Goal: Task Accomplishment & Management: Manage account settings

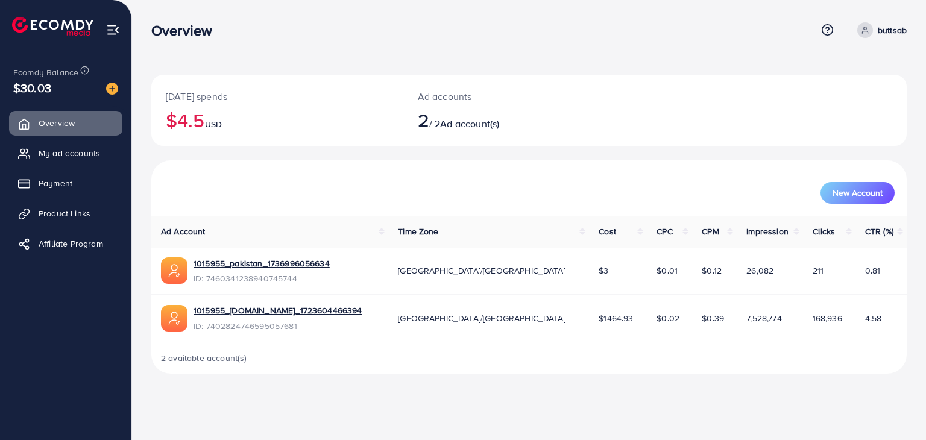
drag, startPoint x: 17, startPoint y: 84, endPoint x: 65, endPoint y: 90, distance: 48.0
click at [65, 90] on div "$30.03" at bounding box center [65, 87] width 105 height 17
click at [60, 183] on span "Payment" at bounding box center [59, 183] width 34 height 12
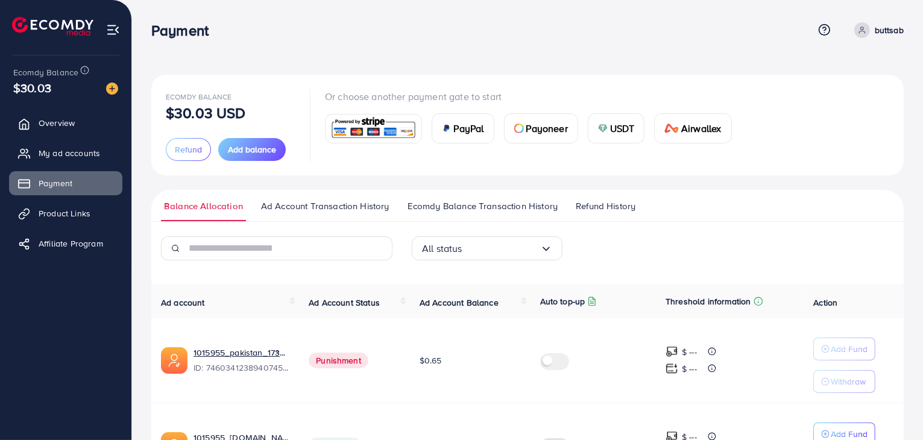
scroll to position [98, 0]
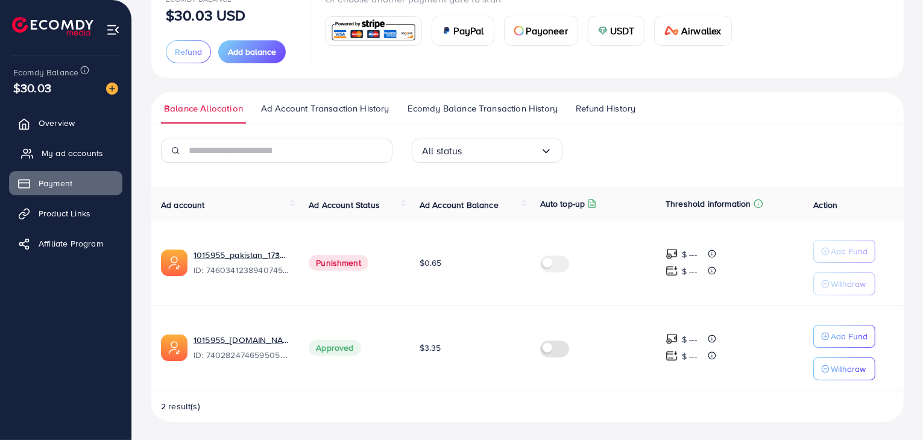
click at [59, 143] on link "My ad accounts" at bounding box center [65, 153] width 113 height 24
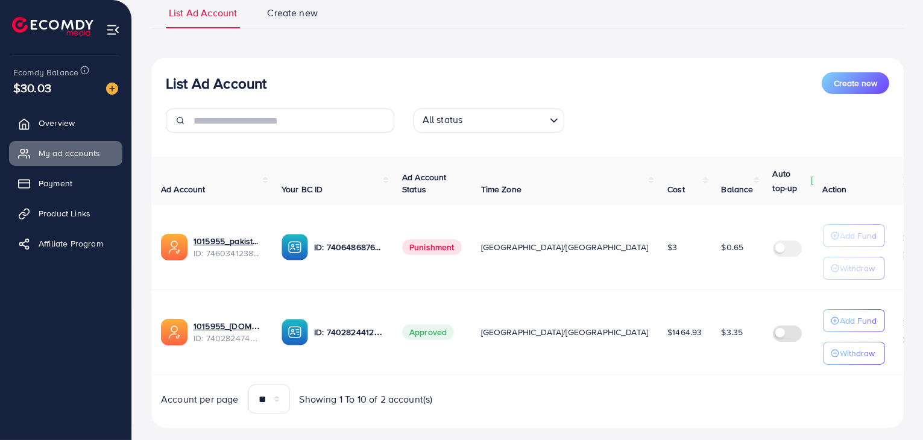
scroll to position [93, 0]
click at [834, 321] on icon "button" at bounding box center [835, 320] width 8 height 8
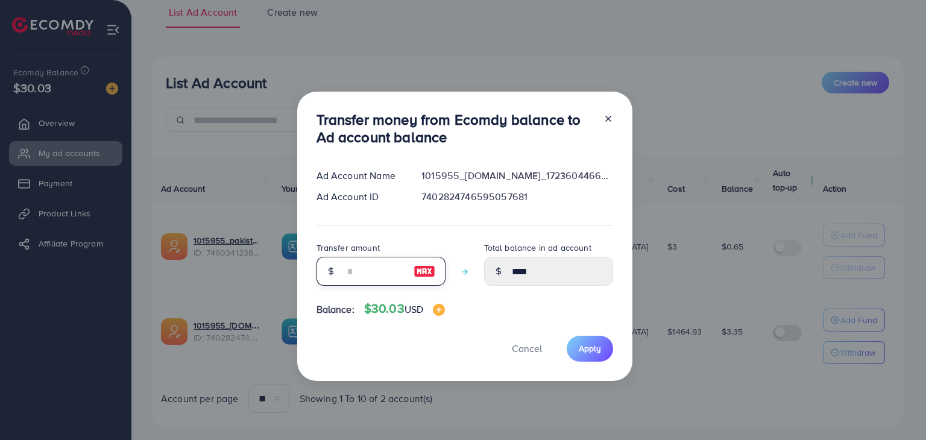
click at [350, 279] on input "number" at bounding box center [374, 271] width 60 height 29
type input "*"
type input "****"
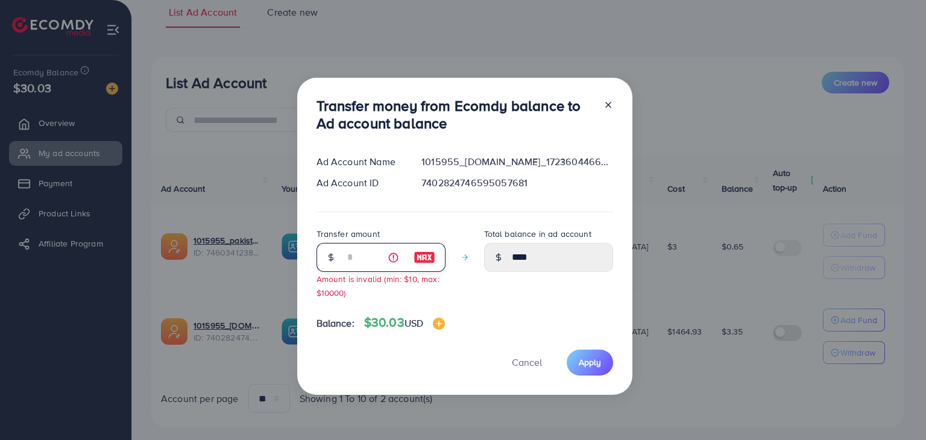
type input "**"
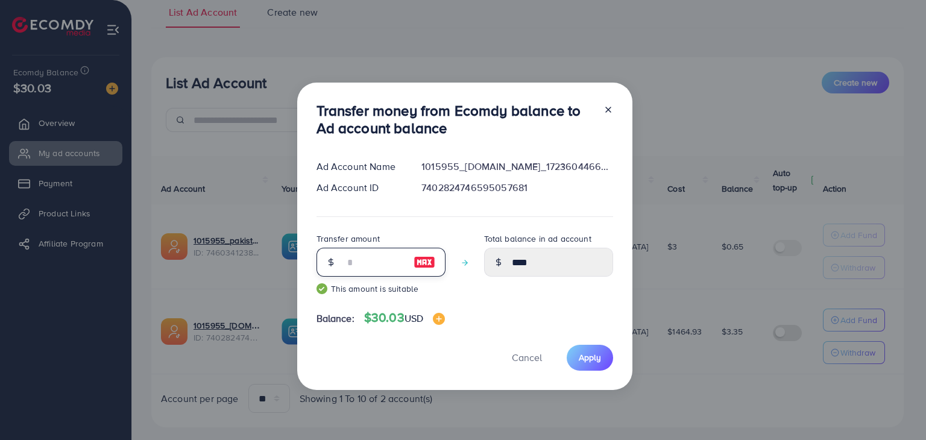
type input "*****"
type input "**"
click at [535, 351] on span "Cancel" at bounding box center [527, 357] width 30 height 13
type input "****"
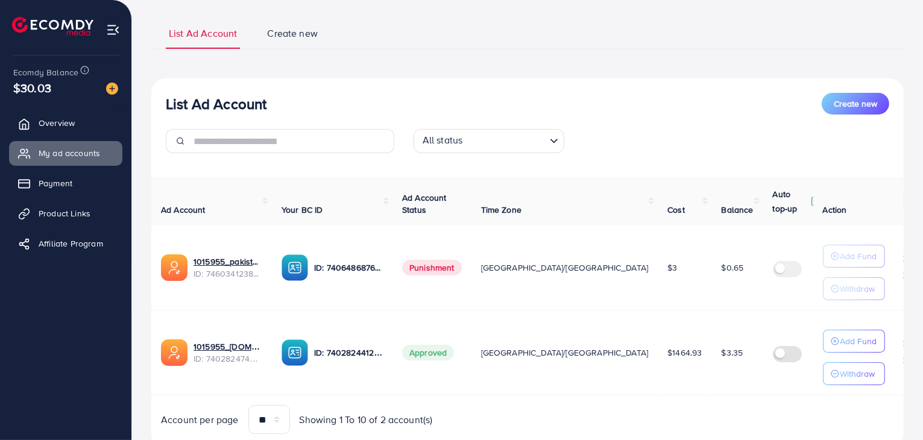
scroll to position [75, 0]
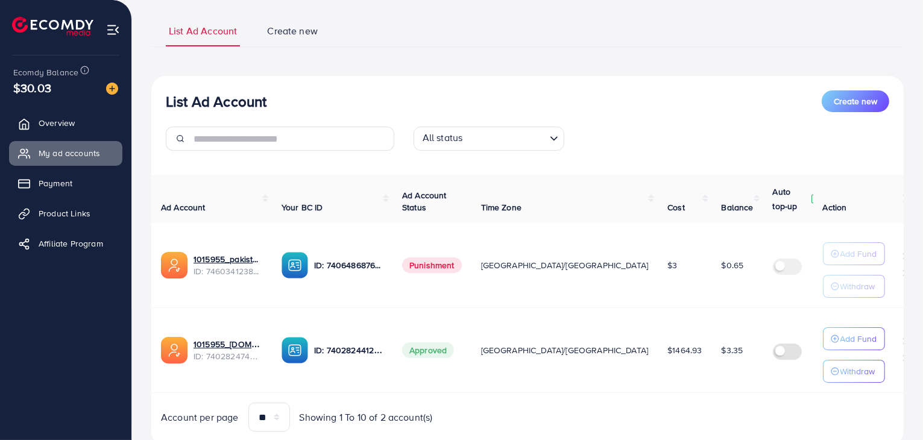
click at [280, 24] on span "Create new" at bounding box center [292, 31] width 51 height 14
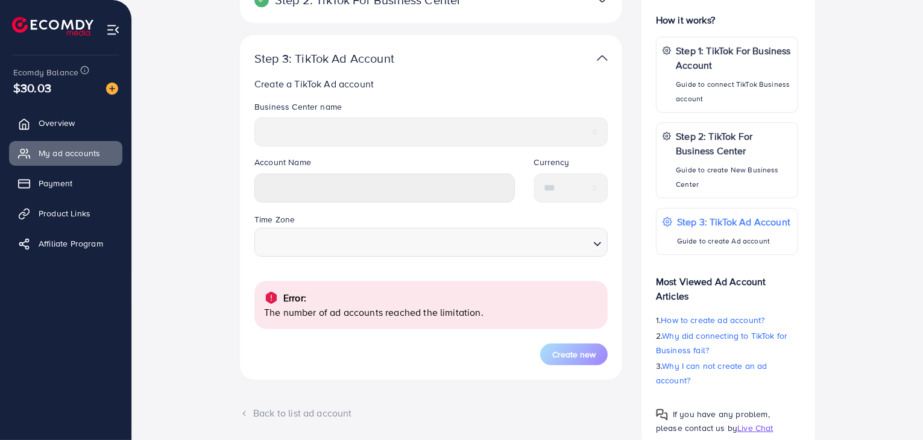
scroll to position [258, 0]
click at [335, 202] on div "Account Name" at bounding box center [385, 182] width 280 height 55
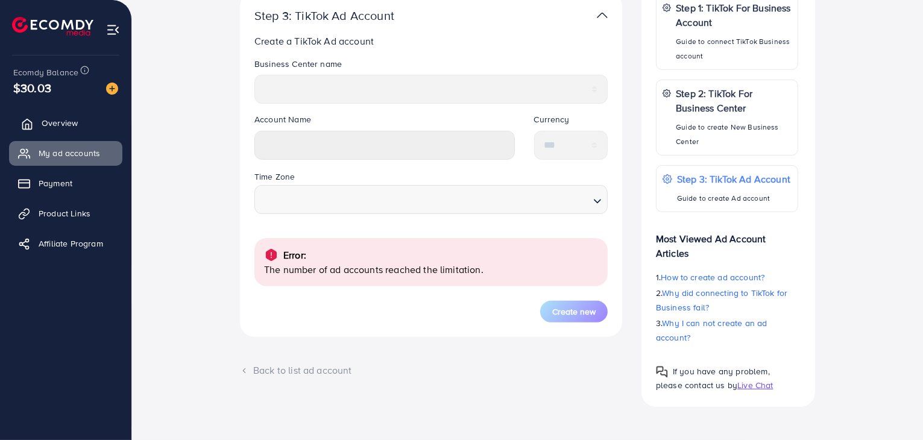
click at [56, 133] on link "Overview" at bounding box center [65, 123] width 113 height 24
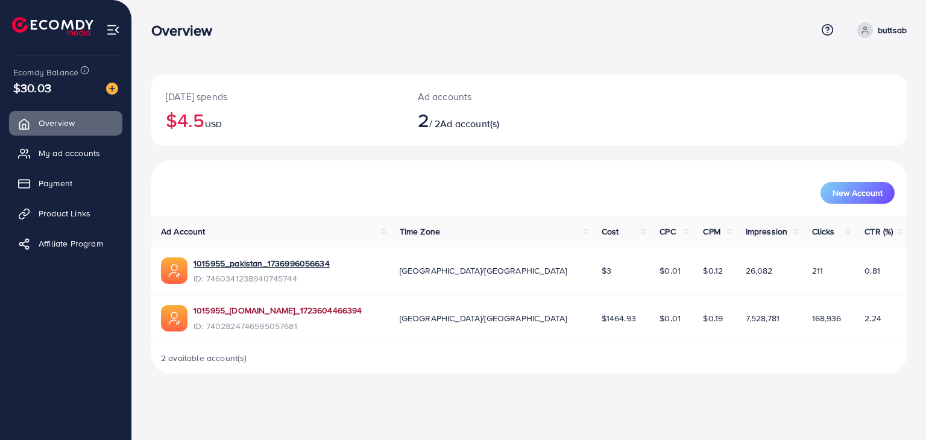
click at [271, 311] on link "1015955_[DOMAIN_NAME]_1723604466394" at bounding box center [278, 310] width 169 height 12
click at [69, 182] on span "Payment" at bounding box center [59, 183] width 34 height 12
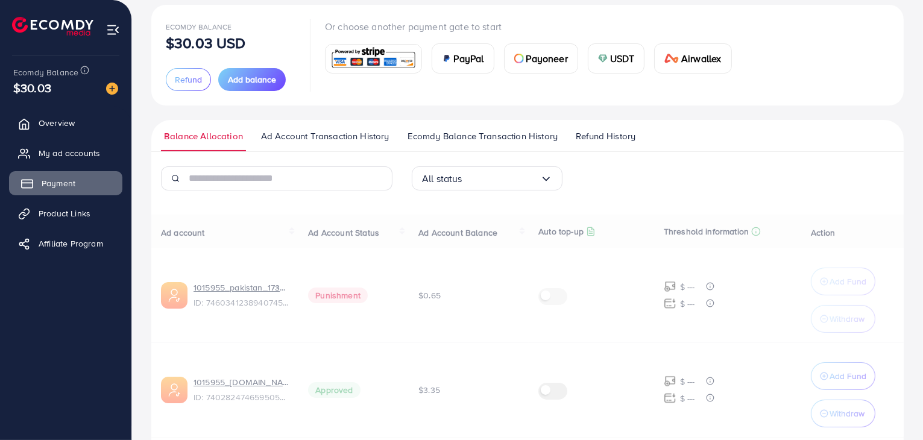
scroll to position [117, 0]
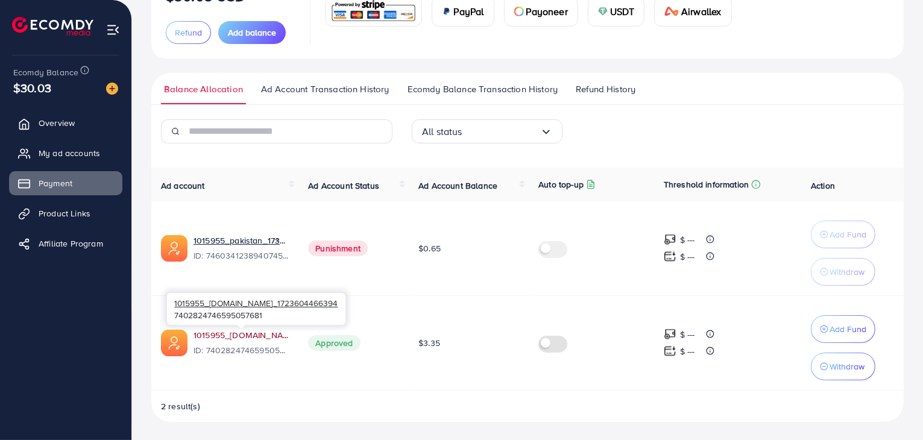
click at [217, 330] on link "1015955_[DOMAIN_NAME]_1723604466394" at bounding box center [241, 335] width 95 height 12
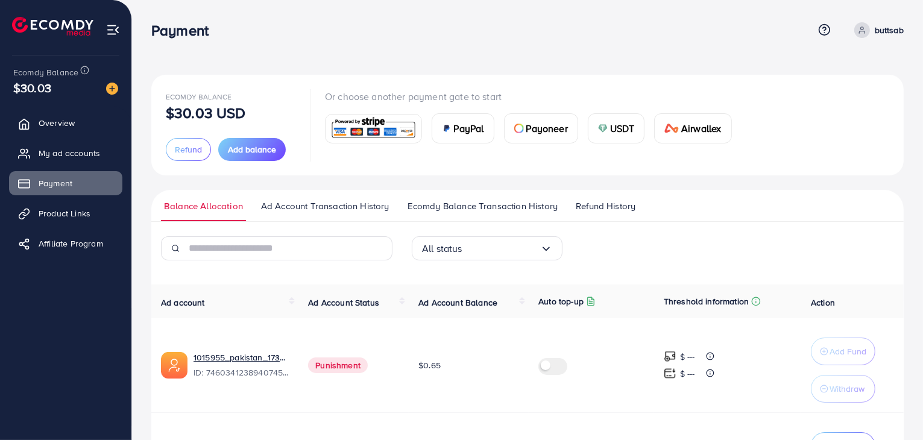
click at [891, 34] on p "buttsab" at bounding box center [889, 30] width 29 height 14
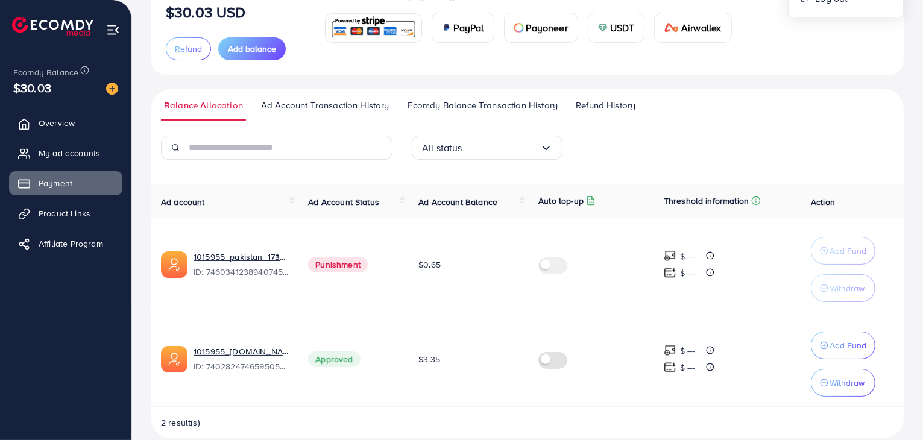
scroll to position [117, 0]
